Goal: Information Seeking & Learning: Learn about a topic

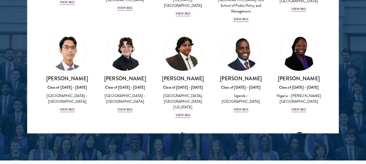
scroll to position [63, 0]
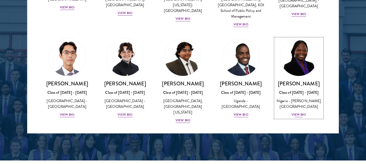
click at [293, 117] on div "View Bio" at bounding box center [298, 114] width 15 height 5
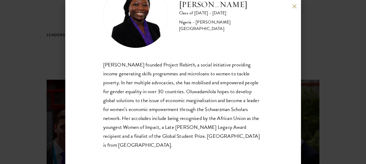
scroll to position [35, 0]
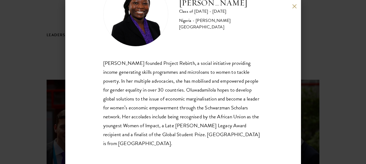
click at [294, 4] on button at bounding box center [294, 6] width 5 height 5
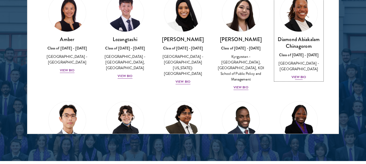
click at [292, 77] on div "View Bio" at bounding box center [298, 77] width 15 height 5
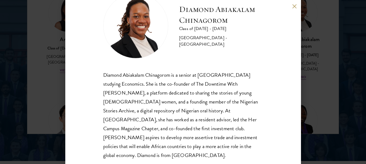
scroll to position [26, 0]
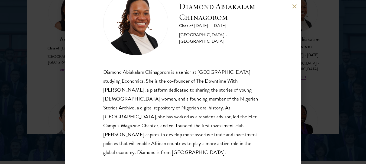
click at [295, 9] on div "Diamond Abiakalam [GEOGRAPHIC_DATA] Class of [DATE] - [DATE] [GEOGRAPHIC_DATA] …" at bounding box center [182, 82] width 235 height 164
click at [295, 7] on button at bounding box center [294, 6] width 5 height 5
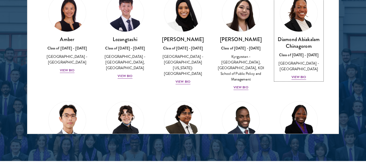
scroll to position [730, 0]
